Goal: Task Accomplishment & Management: Manage account settings

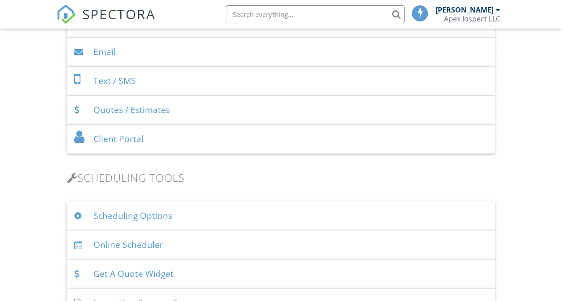
scroll to position [492, 0]
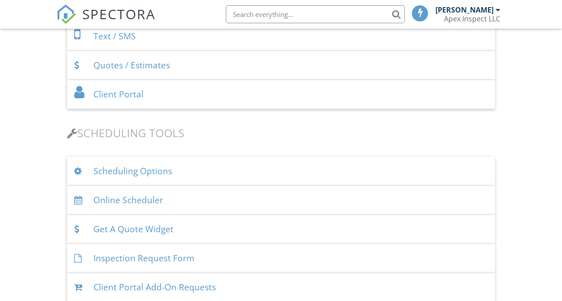
click at [139, 199] on div "Online Scheduler" at bounding box center [281, 200] width 428 height 29
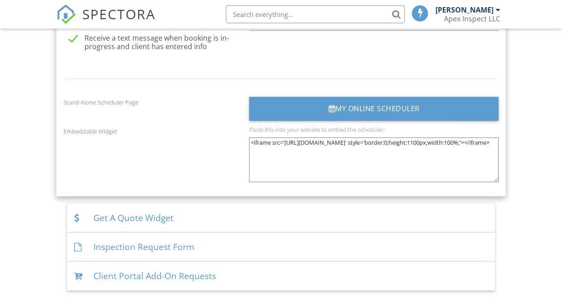
scroll to position [1297, 0]
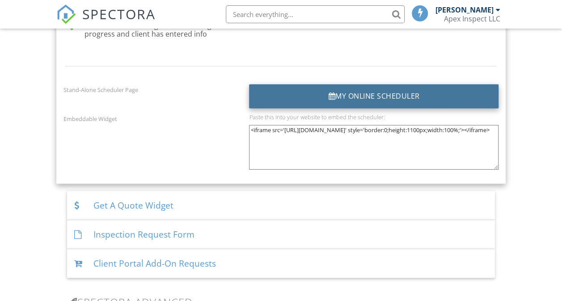
click at [298, 90] on div "My Online Scheduler" at bounding box center [374, 97] width 250 height 24
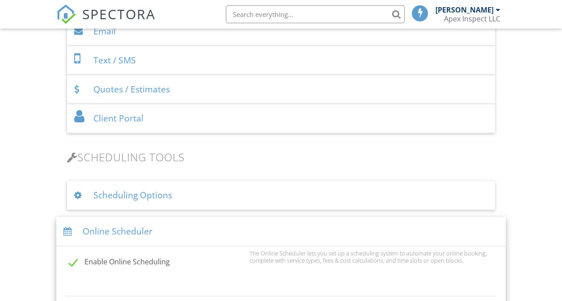
scroll to position [447, 0]
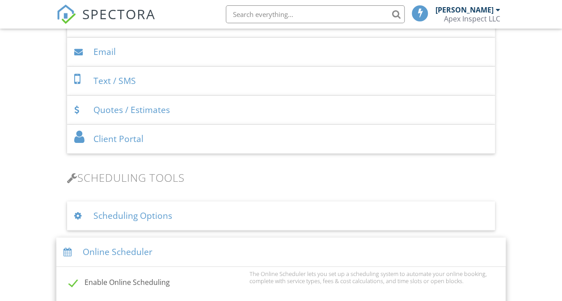
click at [131, 220] on div "Scheduling Options" at bounding box center [281, 216] width 428 height 29
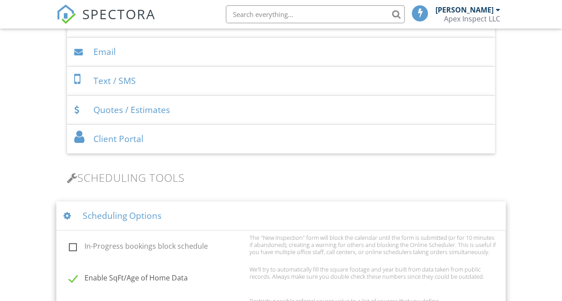
click at [123, 134] on div "Client Portal" at bounding box center [281, 139] width 428 height 29
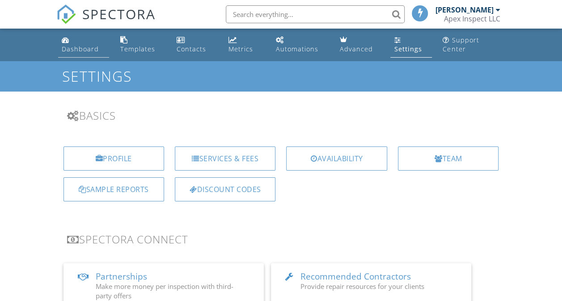
click at [72, 38] on link "Dashboard" at bounding box center [83, 44] width 51 height 25
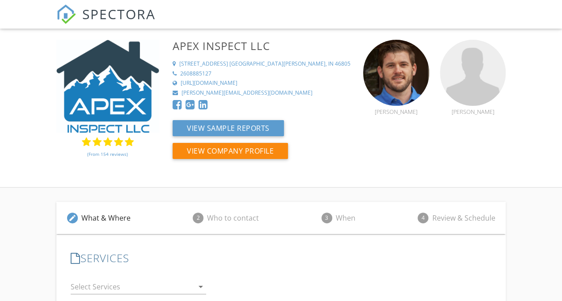
scroll to position [117, 0]
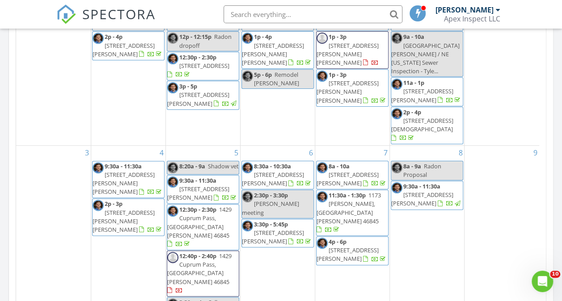
scroll to position [447, 0]
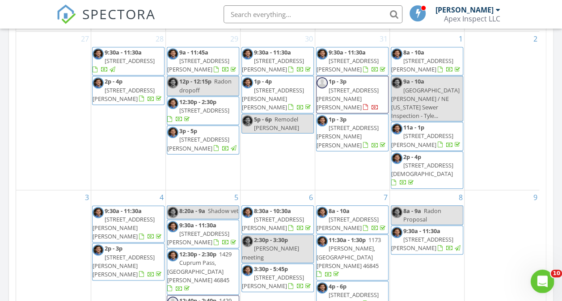
click at [541, 285] on icon "Open Intercom Messenger" at bounding box center [541, 280] width 15 height 15
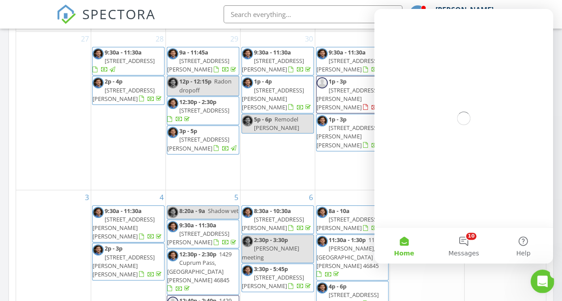
scroll to position [0, 0]
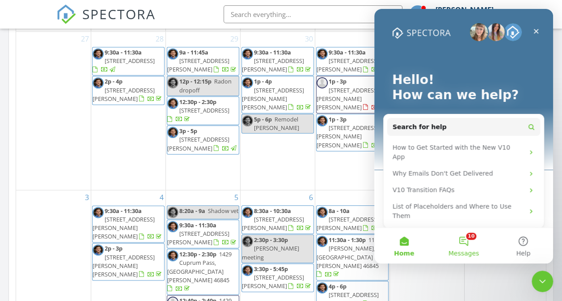
click at [472, 241] on button "10 Messages" at bounding box center [463, 246] width 59 height 36
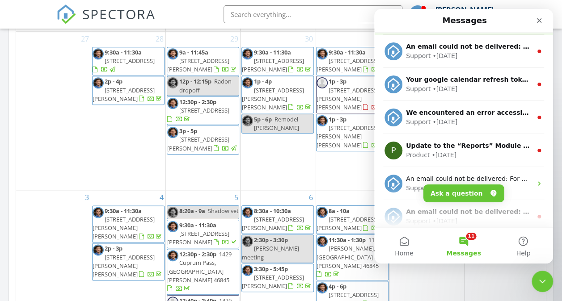
scroll to position [171, 0]
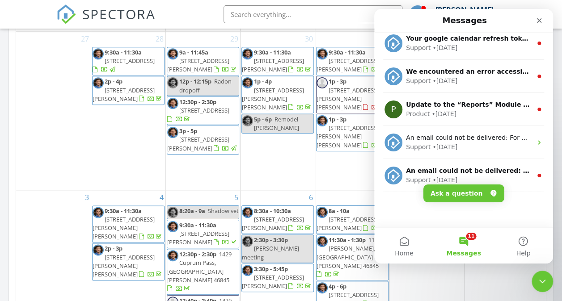
click at [470, 244] on button "11 Messages" at bounding box center [463, 246] width 59 height 36
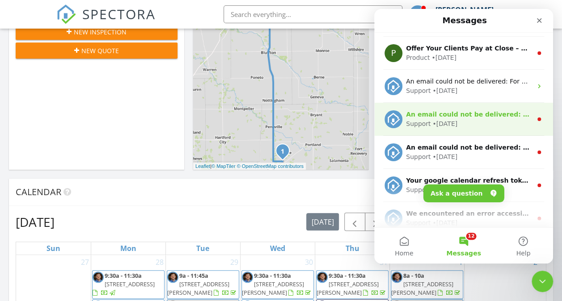
scroll to position [0, 0]
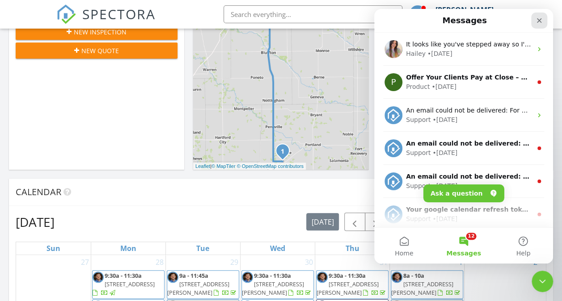
click at [540, 20] on icon "Close" at bounding box center [539, 20] width 5 height 5
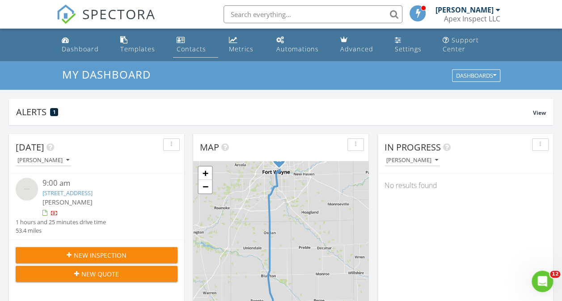
click at [187, 50] on div "Contacts" at bounding box center [192, 49] width 30 height 8
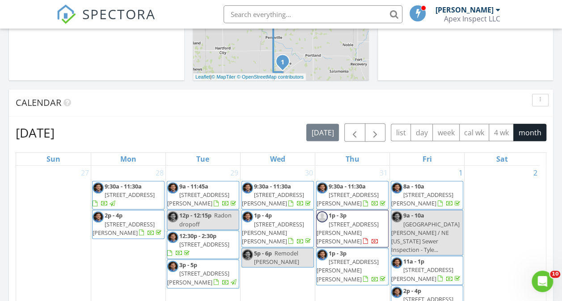
click at [276, 206] on span "6123 Almond Bluff Pass, Fort Wayne 46804" at bounding box center [273, 199] width 62 height 17
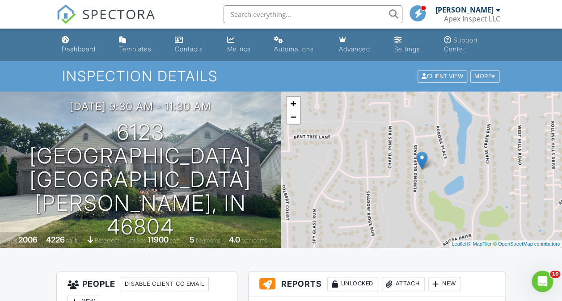
click at [417, 13] on span at bounding box center [418, 13] width 9 height 0
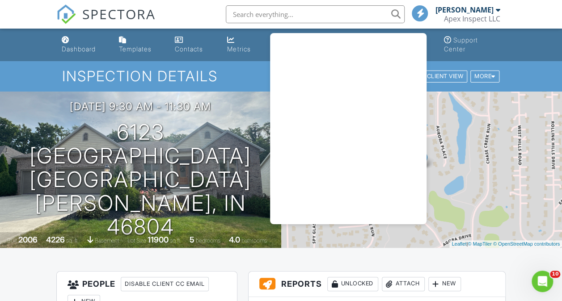
click at [417, 13] on span at bounding box center [420, 13] width 9 height 0
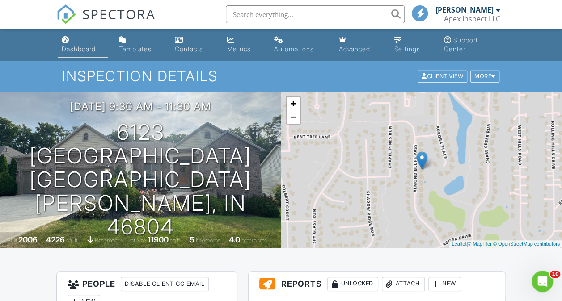
click at [88, 53] on link "Dashboard" at bounding box center [83, 44] width 50 height 25
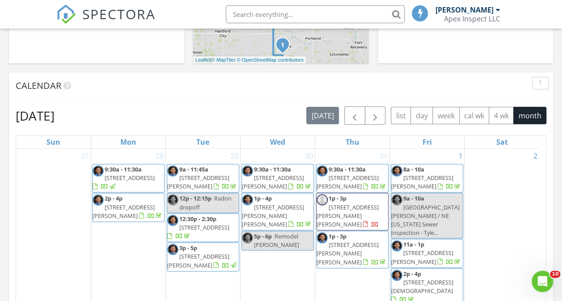
scroll to position [373, 0]
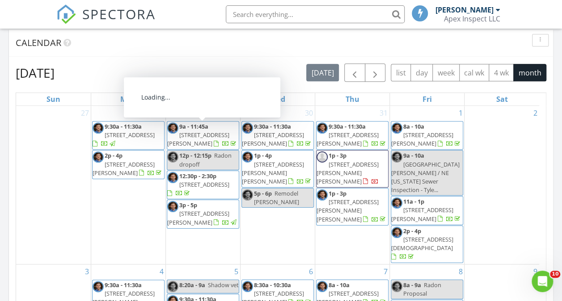
click at [177, 143] on span "[STREET_ADDRESS][PERSON_NAME]" at bounding box center [198, 139] width 62 height 17
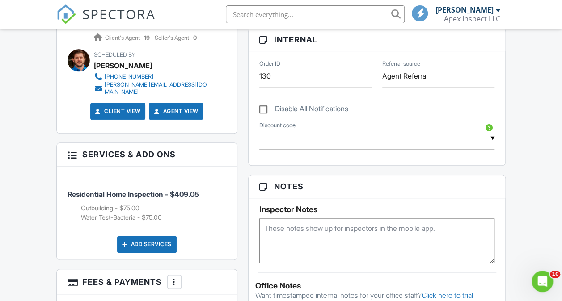
scroll to position [626, 0]
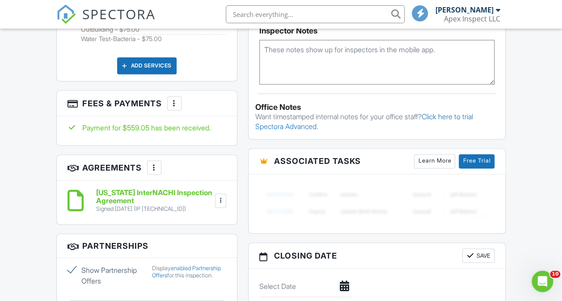
click at [171, 99] on div at bounding box center [174, 103] width 9 height 9
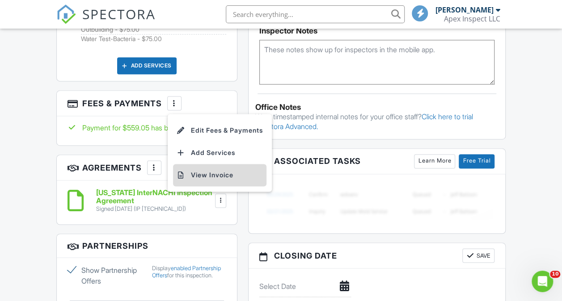
click at [180, 171] on div at bounding box center [181, 175] width 9 height 9
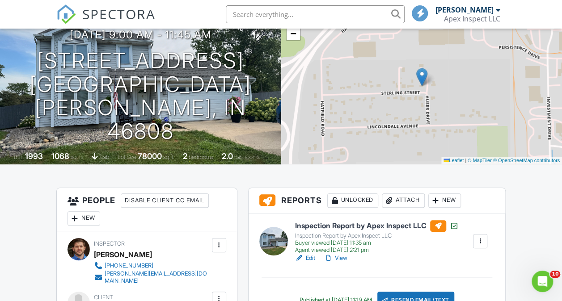
scroll to position [0, 0]
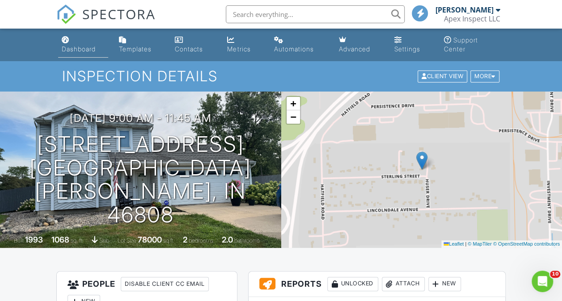
click at [85, 39] on link "Dashboard" at bounding box center [83, 44] width 50 height 25
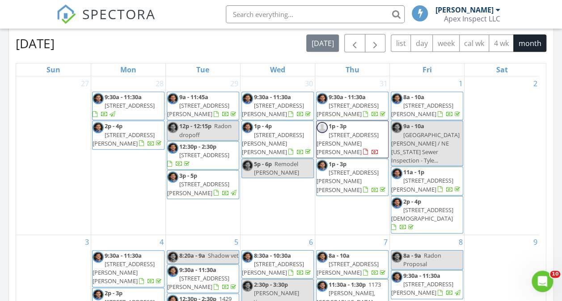
click at [357, 133] on span "[STREET_ADDRESS][PERSON_NAME][PERSON_NAME]" at bounding box center [348, 143] width 62 height 25
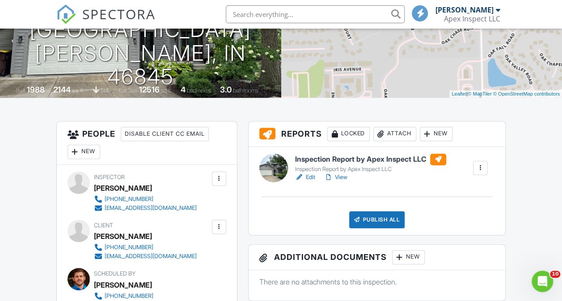
scroll to position [45, 0]
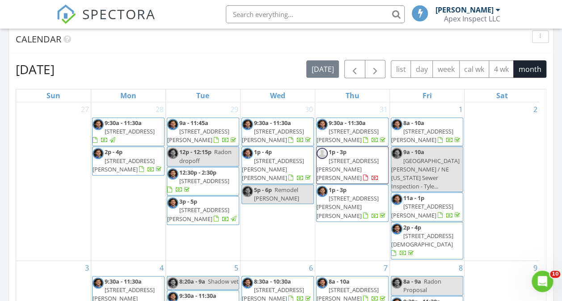
scroll to position [287, 0]
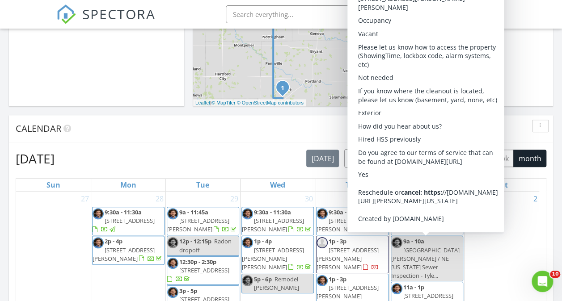
click at [445, 251] on span "[GEOGRAPHIC_DATA][PERSON_NAME] / NE [US_STATE] Sewer Inspection - Tyle..." at bounding box center [425, 263] width 68 height 34
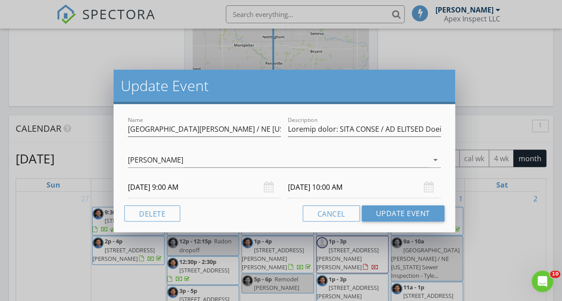
click at [538, 244] on div "Update Event Name [GEOGRAPHIC_DATA][PERSON_NAME] / NE [US_STATE] Sewer Inspecti…" at bounding box center [281, 150] width 562 height 301
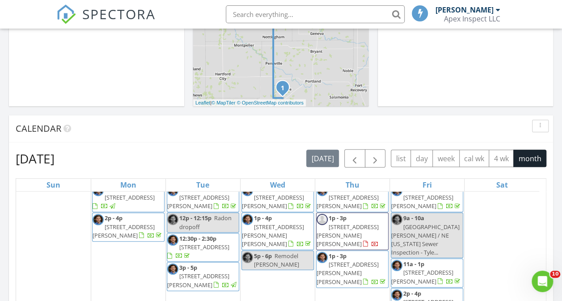
scroll to position [0, 0]
